Goal: Task Accomplishment & Management: Use online tool/utility

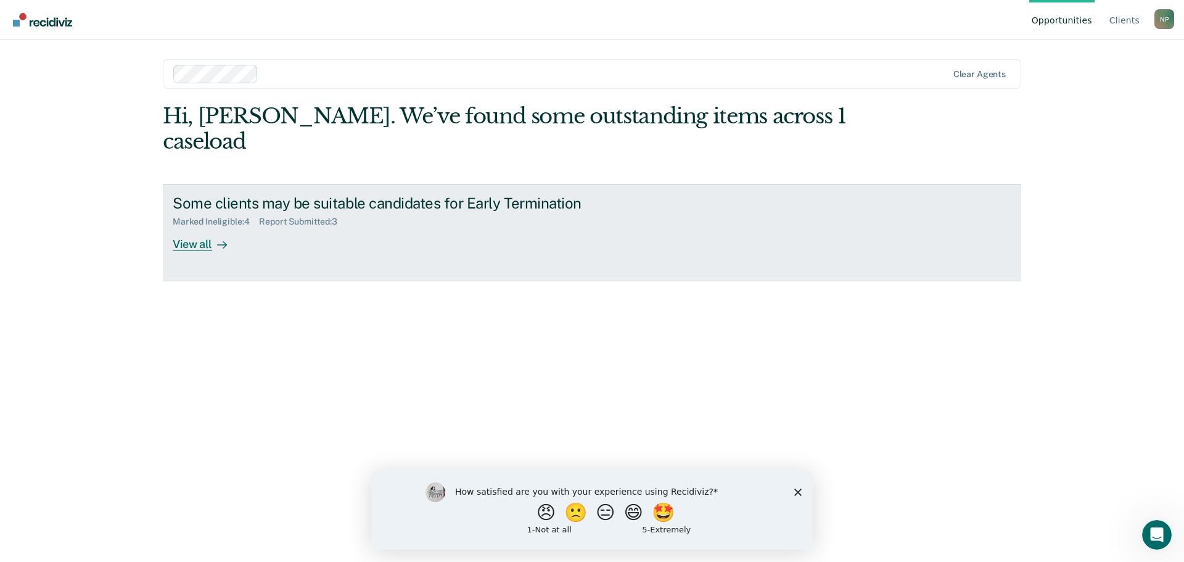
click at [195, 229] on link "Some clients may be suitable candidates for Early Termination Marked Ineligible…" at bounding box center [592, 232] width 859 height 97
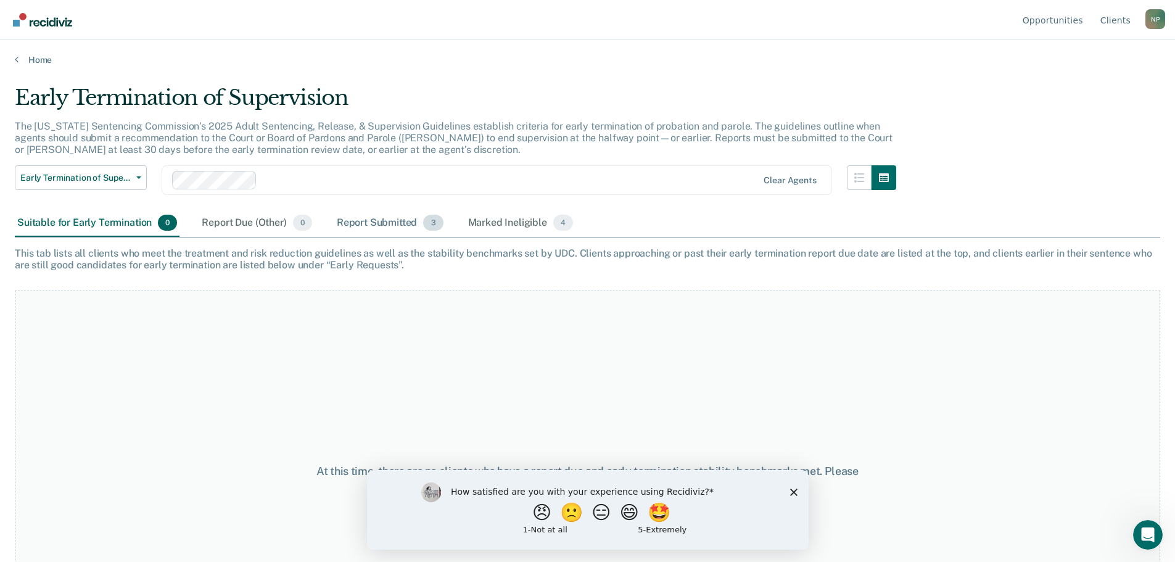
click at [357, 224] on div "Report Submitted 3" at bounding box center [390, 223] width 112 height 27
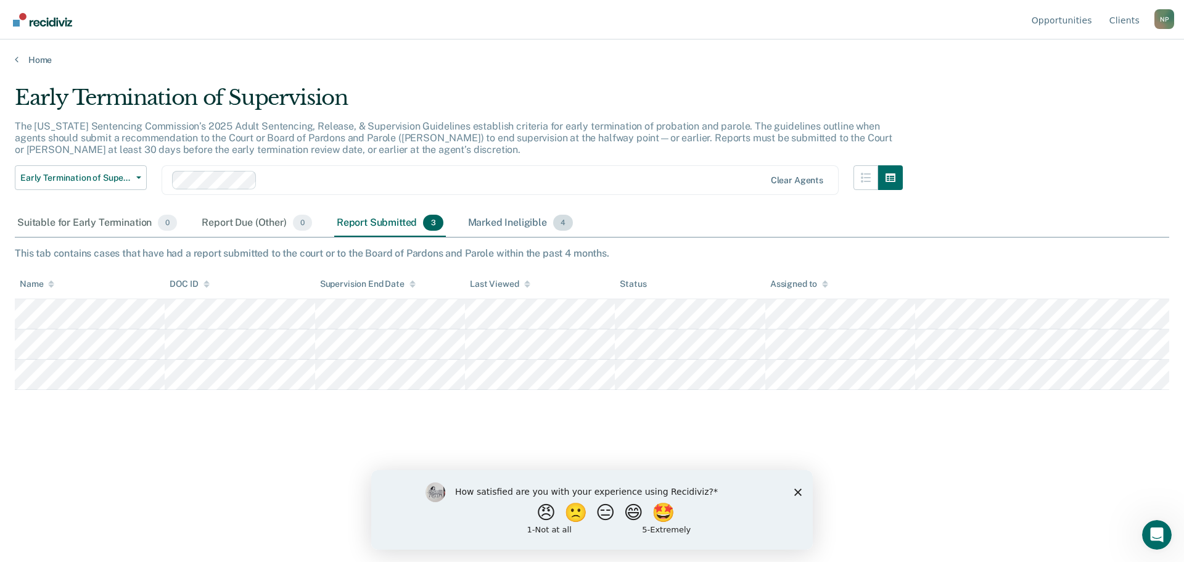
click at [510, 234] on div "Marked Ineligible 4" at bounding box center [521, 223] width 110 height 27
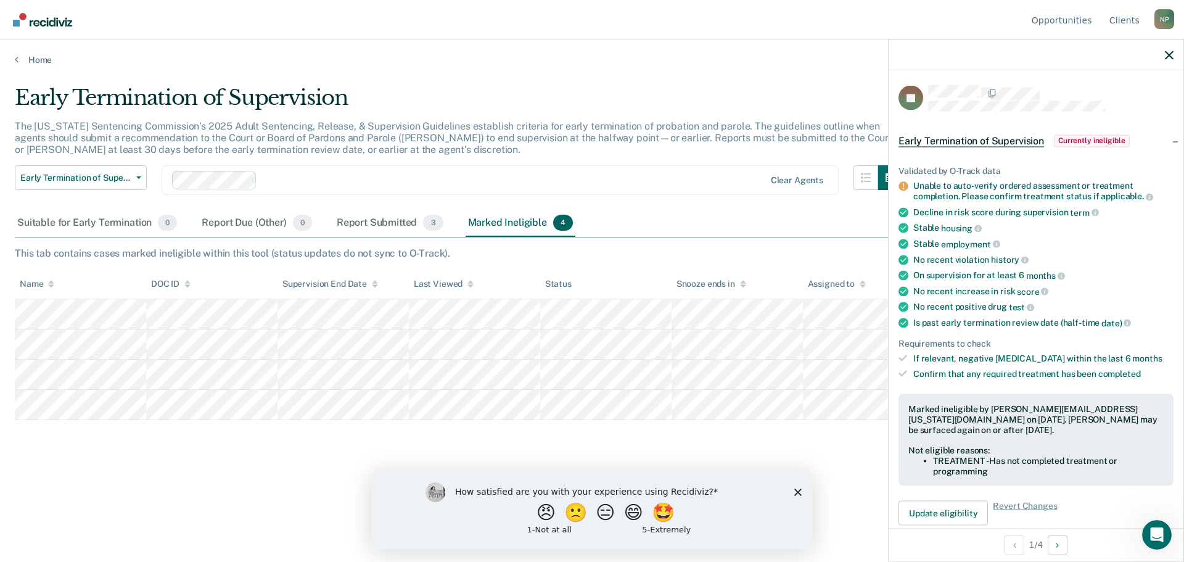
click at [667, 213] on div "Suitable for Early Termination 0 Report Due (Other) 0 Report Submitted 3 Marked…" at bounding box center [592, 224] width 1155 height 28
click at [375, 230] on div "Report Submitted 3" at bounding box center [390, 223] width 112 height 27
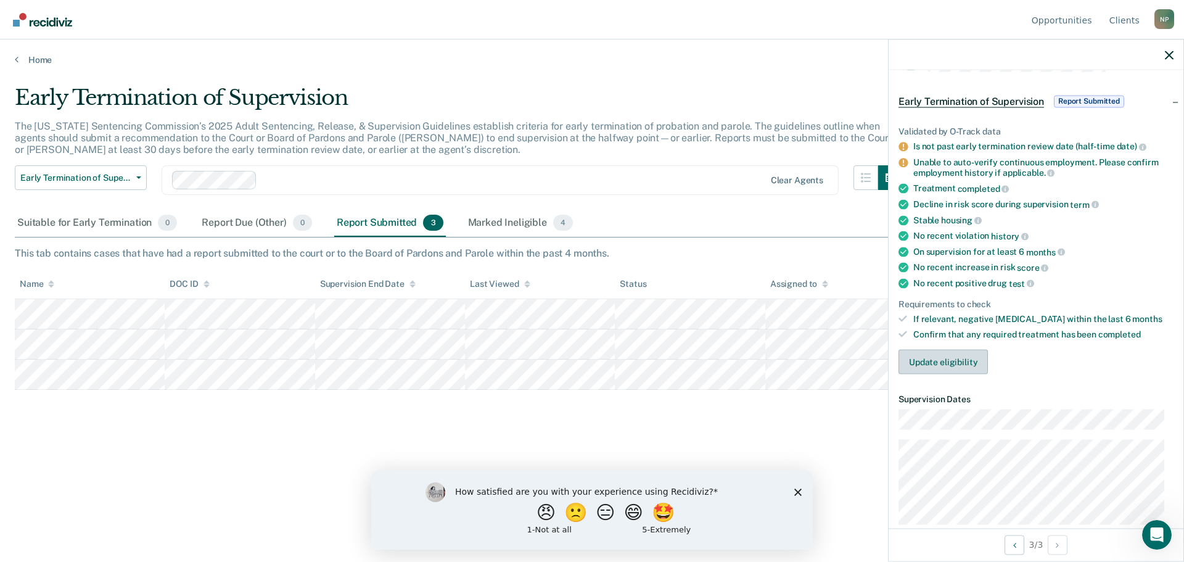
scroll to position [62, 0]
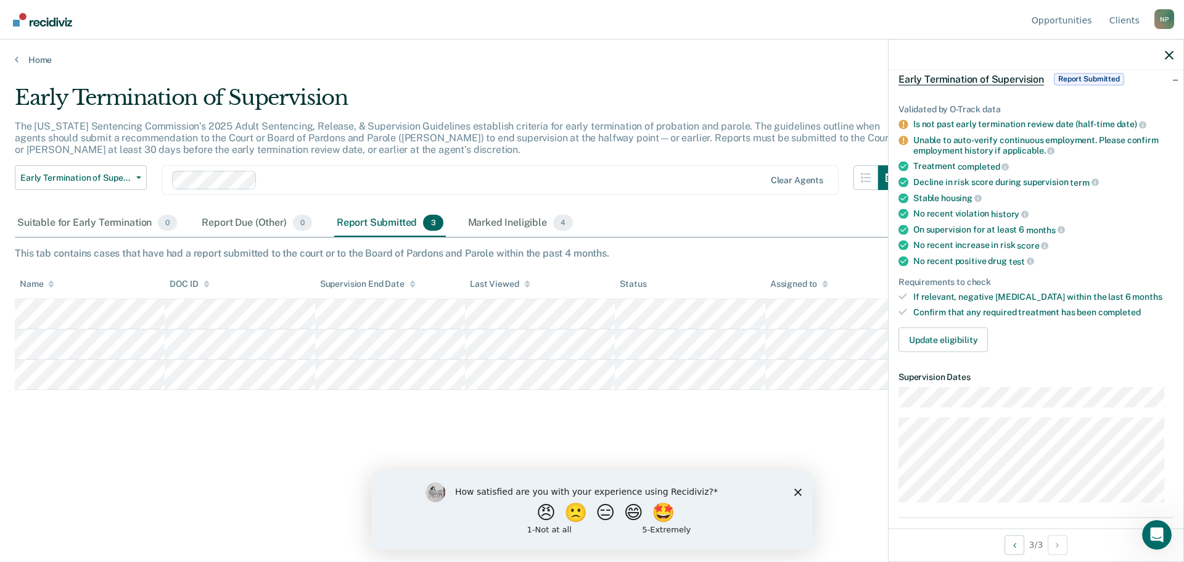
click at [951, 325] on div "Validated by O-Track data Is not past early termination review date (half-time …" at bounding box center [1036, 223] width 295 height 278
click at [951, 336] on button "Update eligibility" at bounding box center [943, 339] width 89 height 25
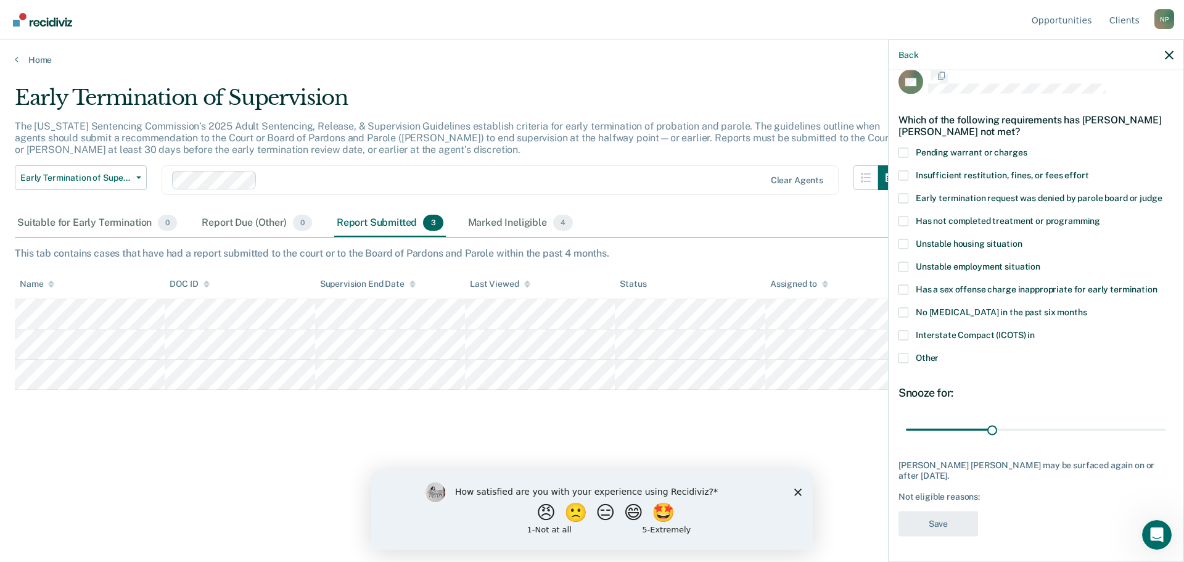
scroll to position [15, 0]
click at [909, 151] on label "Pending warrant or charges" at bounding box center [1036, 155] width 275 height 13
click at [1027, 149] on input "Pending warrant or charges" at bounding box center [1027, 149] width 0 height 0
click at [936, 530] on button "Save" at bounding box center [939, 525] width 80 height 25
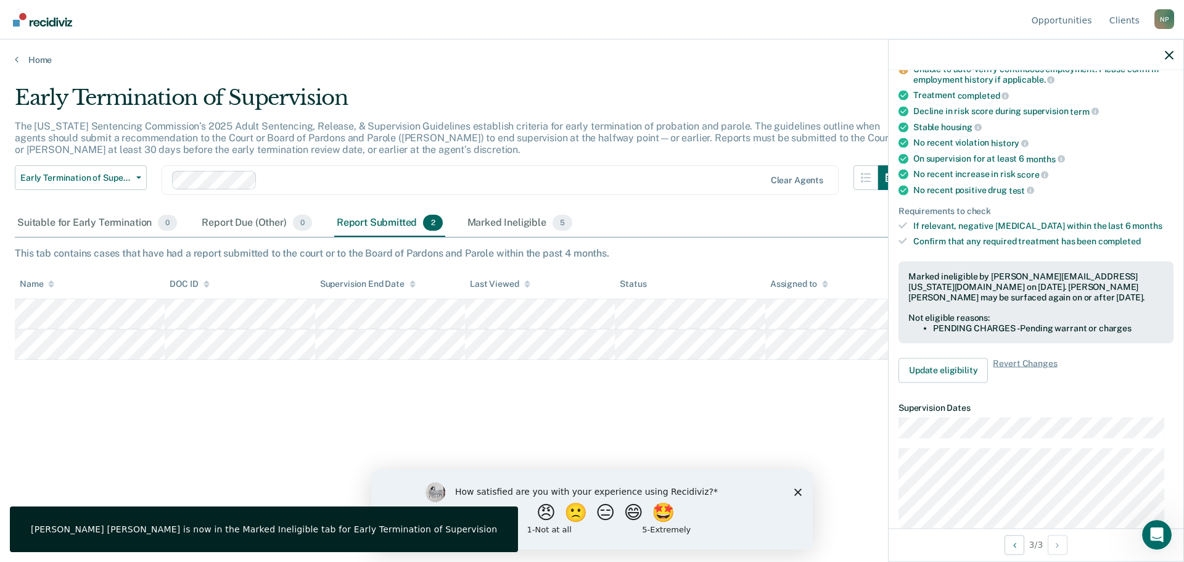
scroll to position [0, 0]
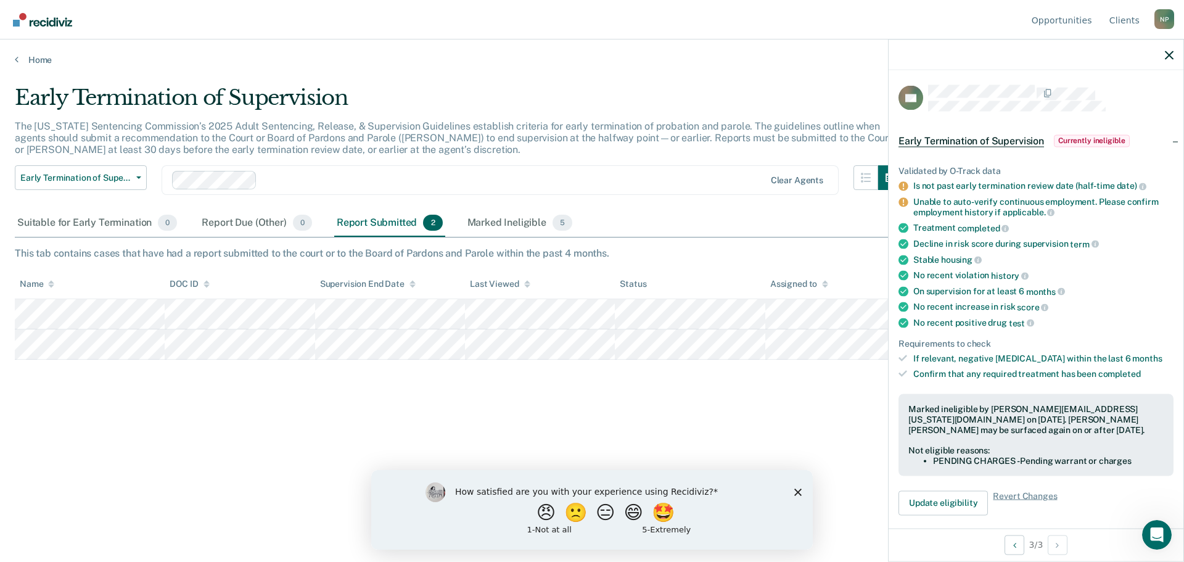
click at [460, 151] on div "The [US_STATE] Sentencing Commission’s 2025 Adult Sentencing, Release, & Superv…" at bounding box center [459, 143] width 888 height 46
click at [510, 226] on div "Marked Ineligible 5" at bounding box center [520, 223] width 110 height 27
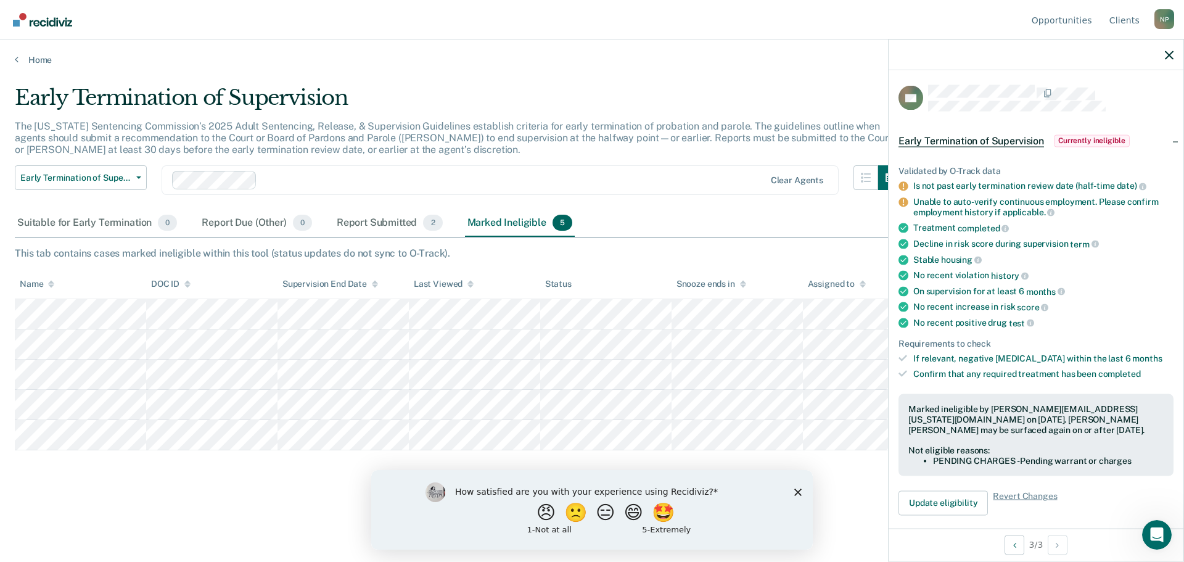
click at [1115, 271] on div "No recent violation history" at bounding box center [1044, 275] width 260 height 11
click at [373, 220] on div "Report Submitted 2" at bounding box center [389, 223] width 111 height 27
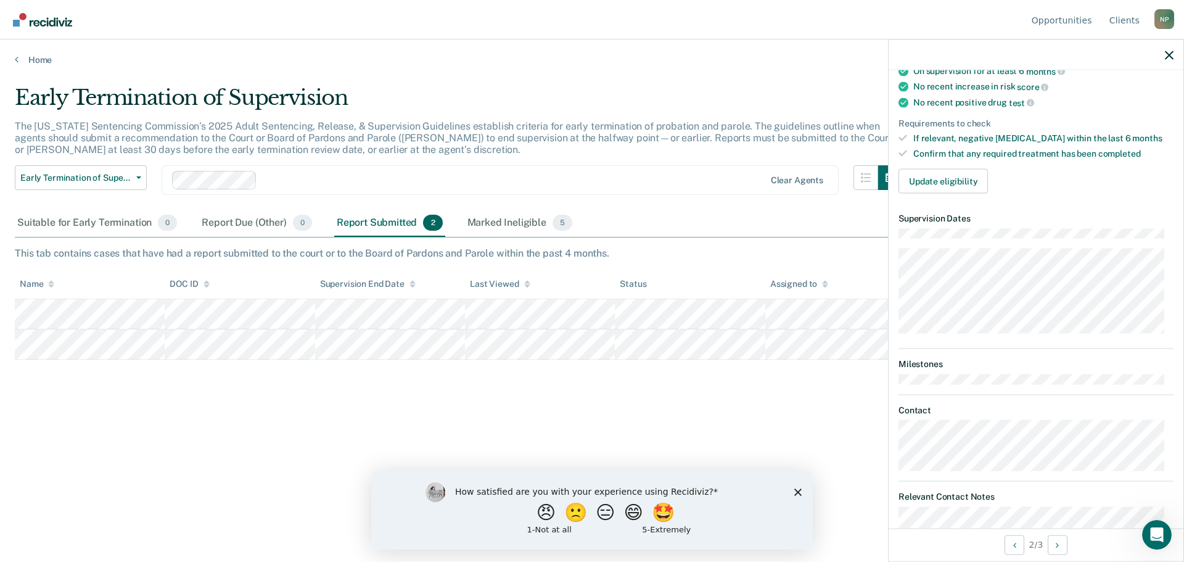
scroll to position [247, 0]
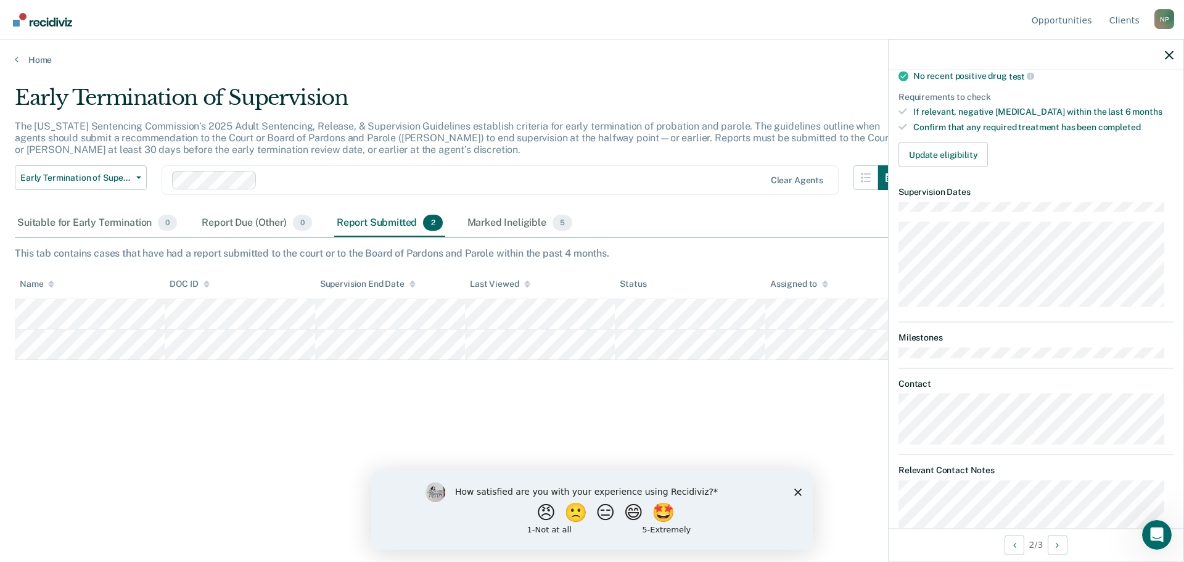
click at [1050, 316] on article "DC Early Termination of Supervision Report Submitted Validated by O-Track data …" at bounding box center [1036, 525] width 275 height 1375
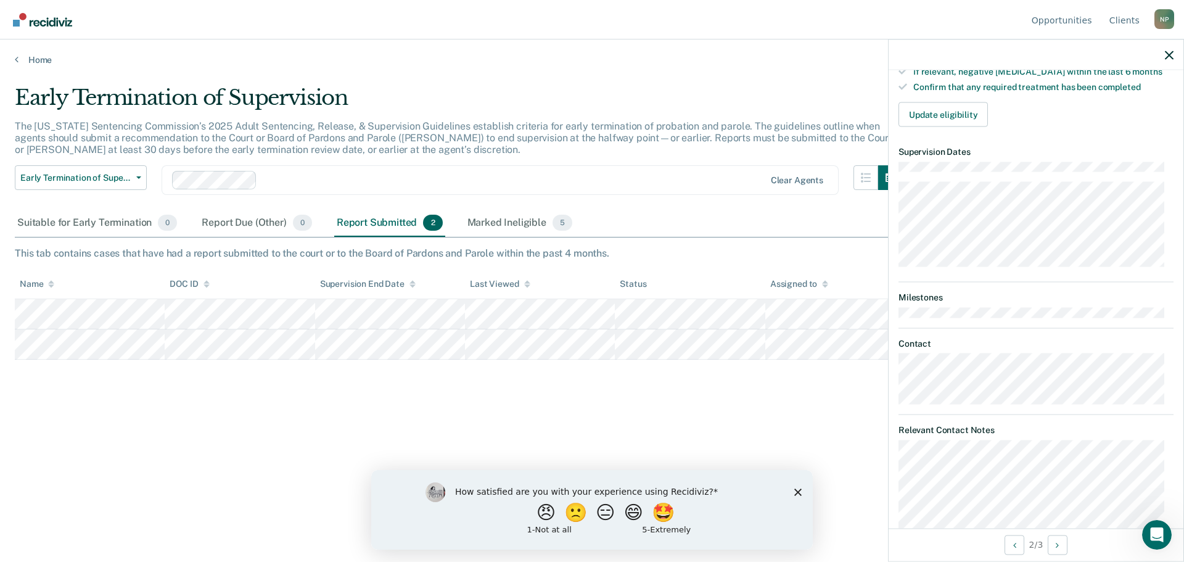
scroll to position [308, 0]
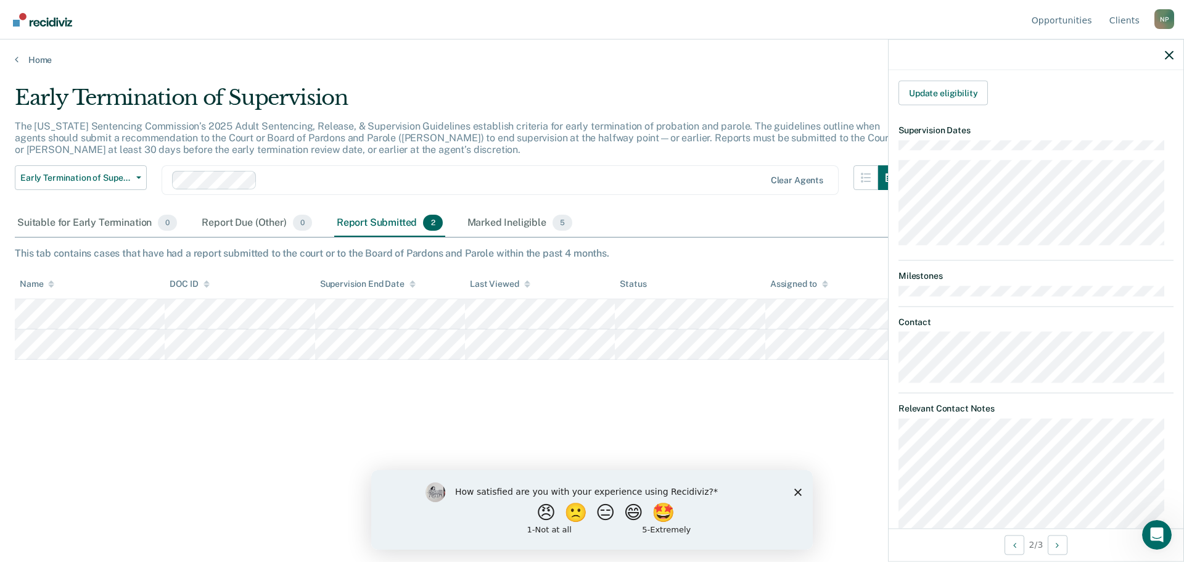
click at [1031, 318] on dt "Contact" at bounding box center [1036, 321] width 275 height 10
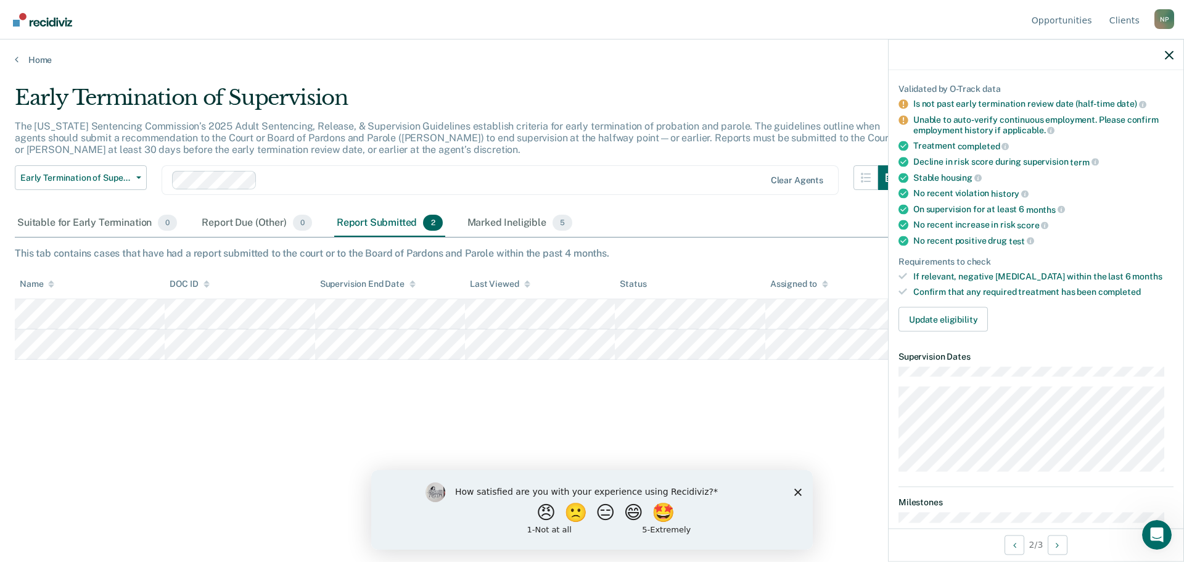
scroll to position [0, 0]
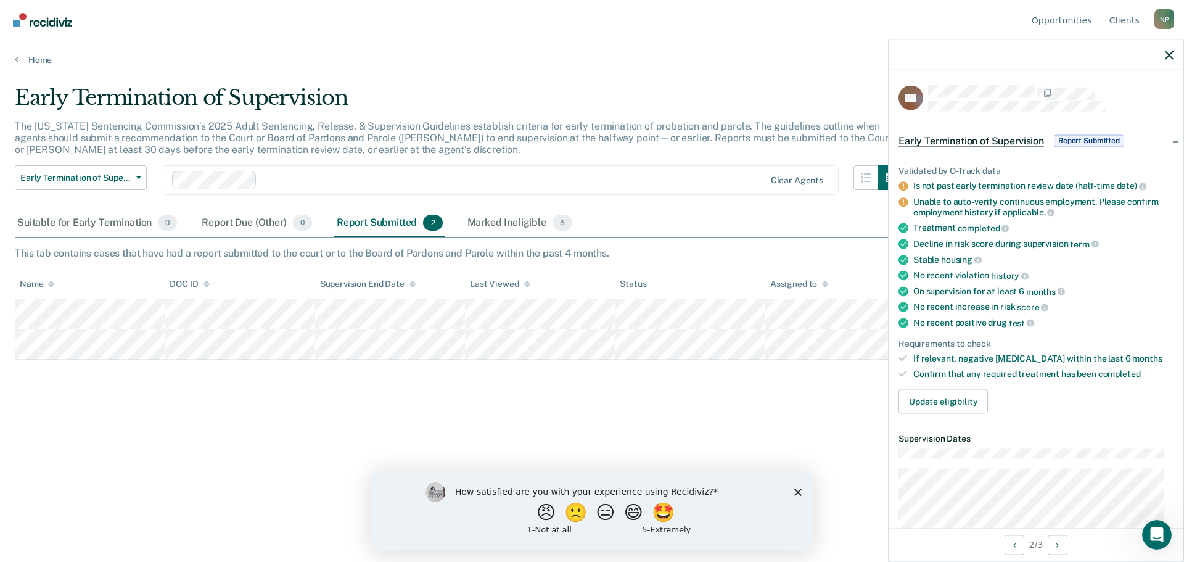
click at [601, 196] on div "Early Termination of Supervision Early Termination of Supervision Clear agents" at bounding box center [459, 187] width 888 height 44
click at [1175, 57] on div at bounding box center [1036, 54] width 295 height 31
click at [1166, 53] on icon "button" at bounding box center [1169, 55] width 9 height 9
